Goal: Information Seeking & Learning: Learn about a topic

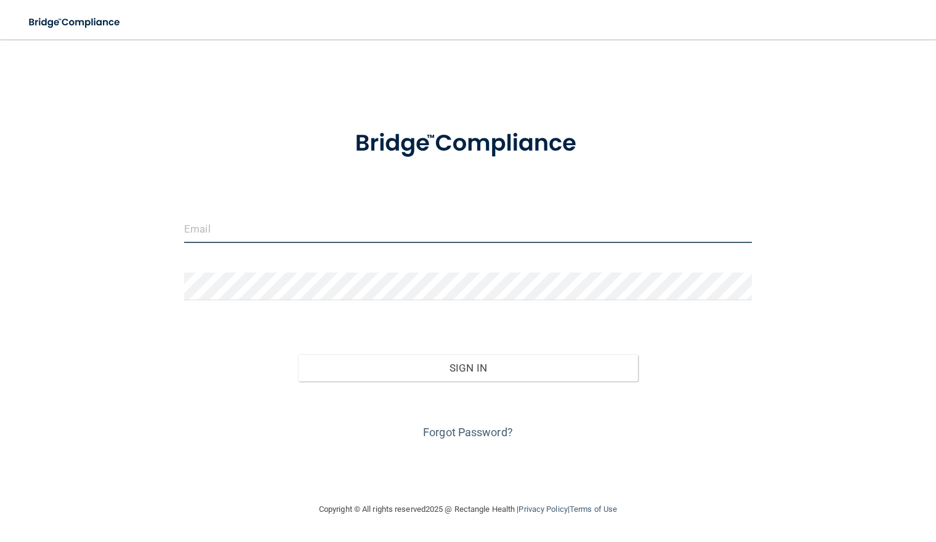
click at [262, 231] on input "email" at bounding box center [468, 229] width 568 height 28
type input "[PERSON_NAME][EMAIL_ADDRESS][PERSON_NAME][DOMAIN_NAME]"
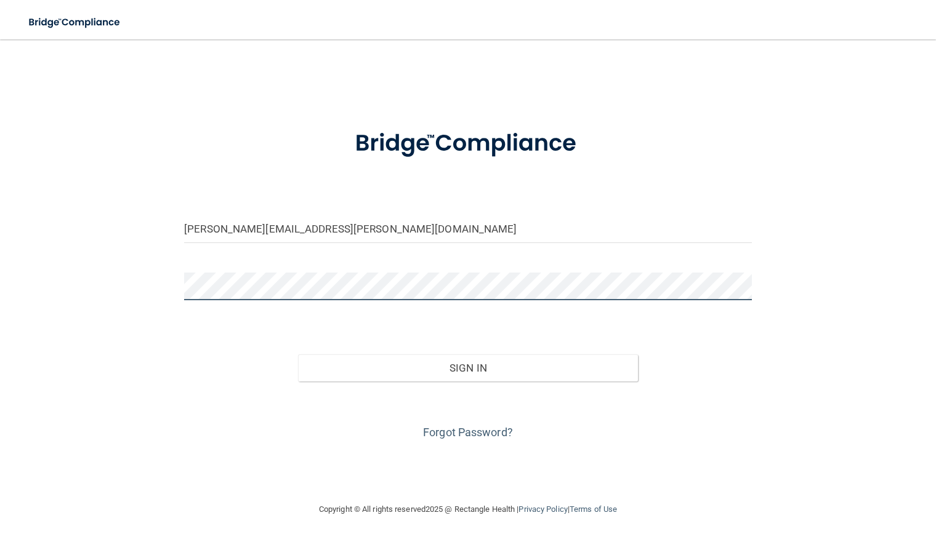
click at [298, 355] on button "Sign In" at bounding box center [468, 368] width 340 height 27
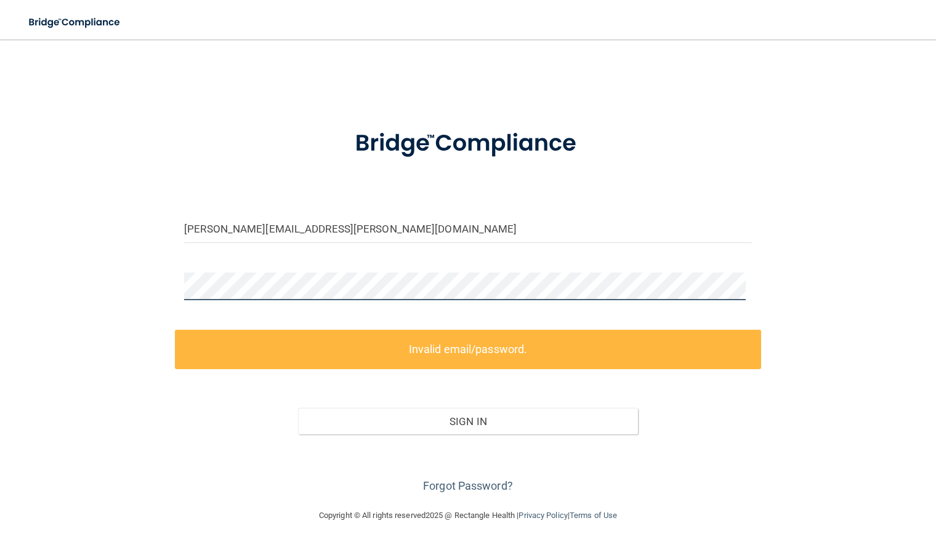
click at [132, 291] on div "[PERSON_NAME][EMAIL_ADDRESS][PERSON_NAME][DOMAIN_NAME] Invalid email/password. …" at bounding box center [468, 274] width 886 height 444
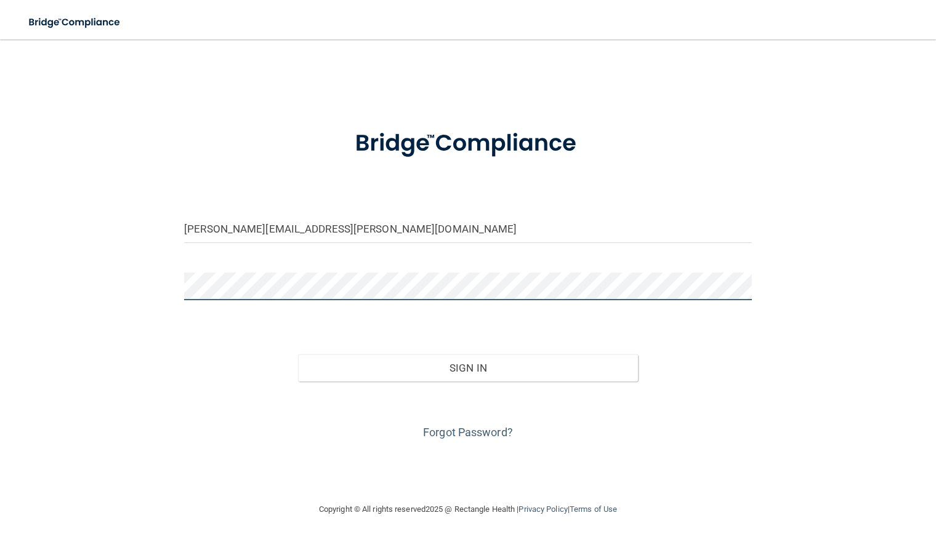
click at [298, 355] on button "Sign In" at bounding box center [468, 368] width 340 height 27
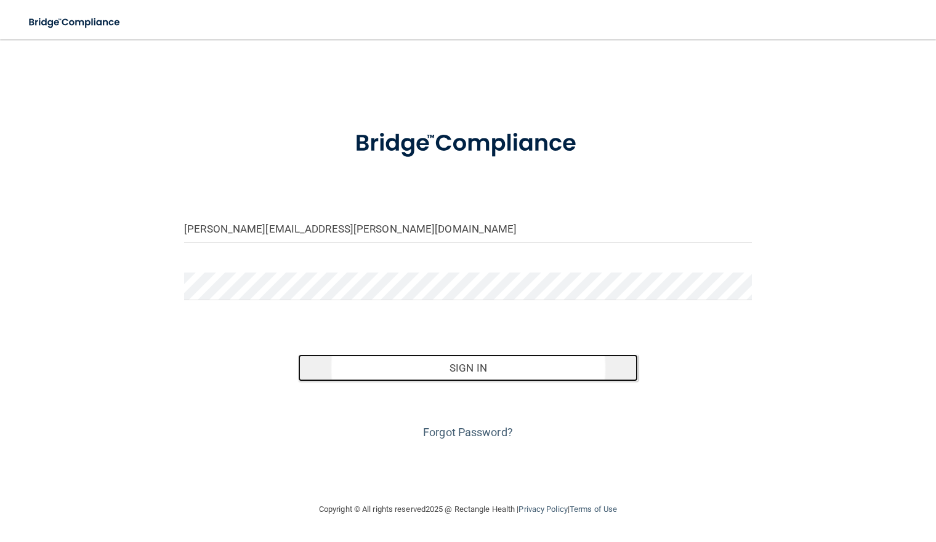
click at [456, 368] on button "Sign In" at bounding box center [468, 368] width 340 height 27
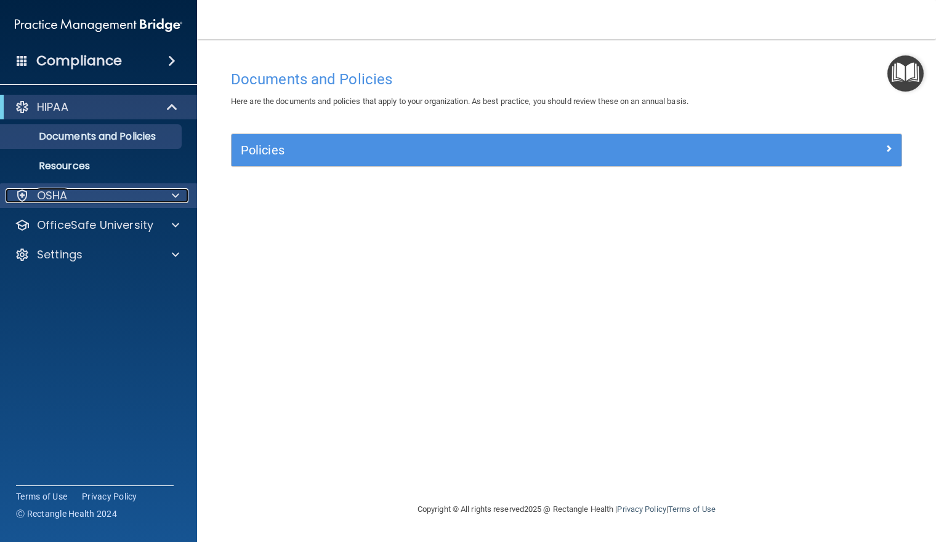
click at [180, 189] on div at bounding box center [173, 195] width 31 height 15
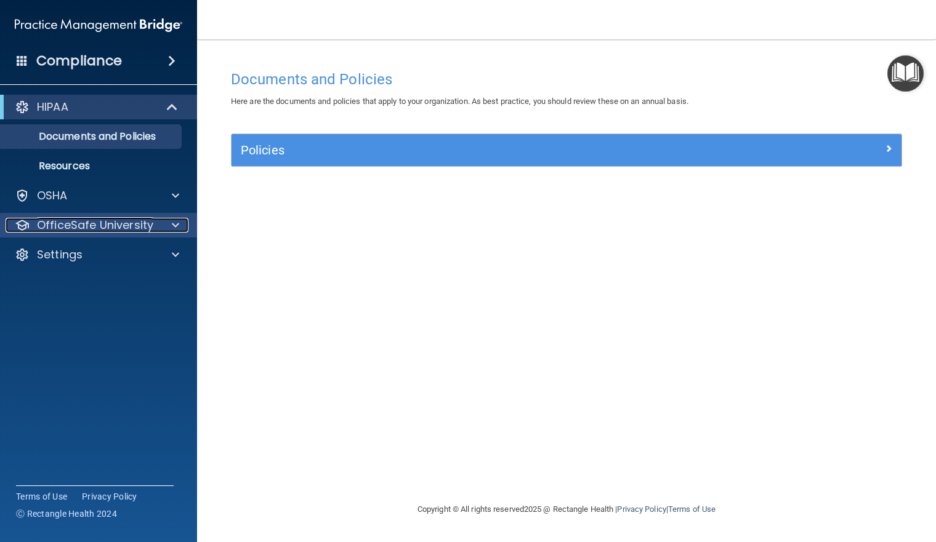
click at [177, 219] on span at bounding box center [175, 225] width 7 height 15
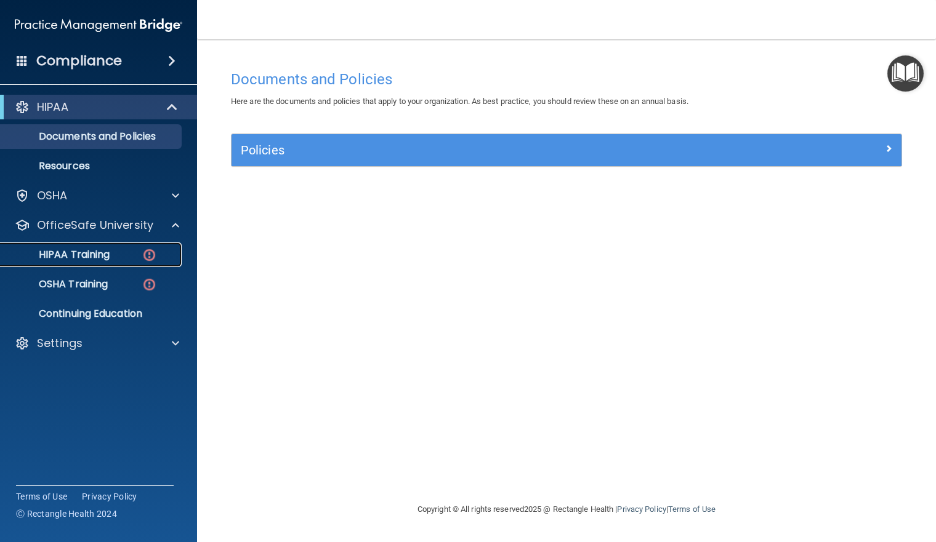
click at [81, 251] on p "HIPAA Training" at bounding box center [59, 255] width 102 height 12
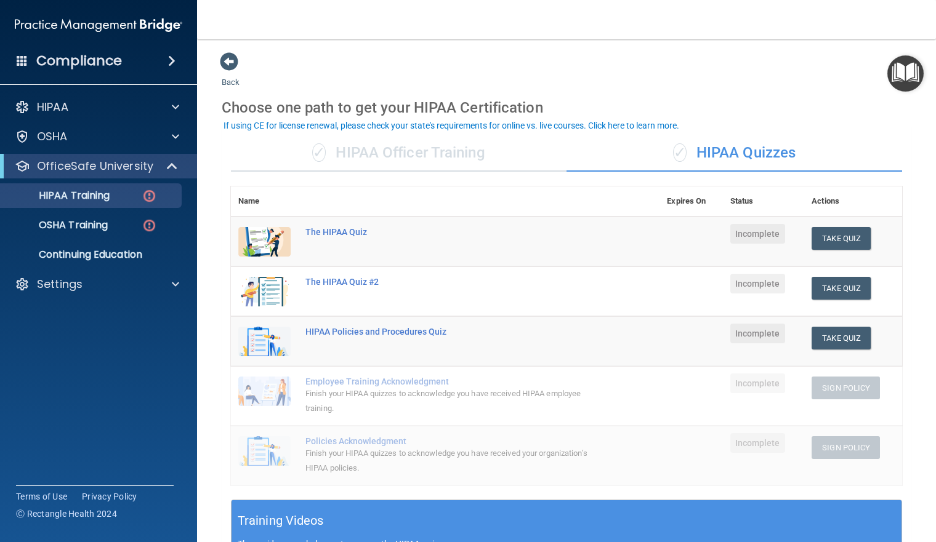
click at [392, 143] on div "✓ HIPAA Officer Training" at bounding box center [399, 153] width 336 height 37
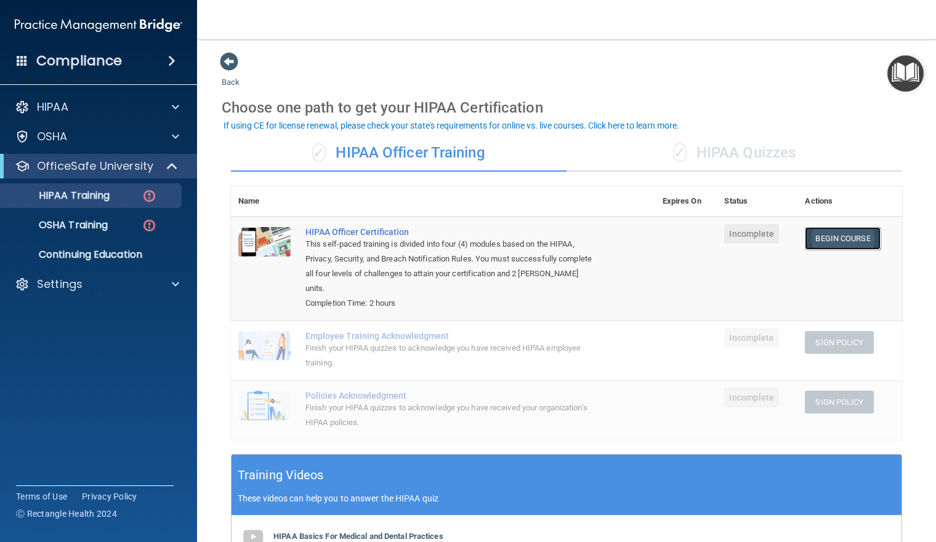
click at [824, 233] on link "Begin Course" at bounding box center [842, 238] width 75 height 23
